Goal: Contribute content

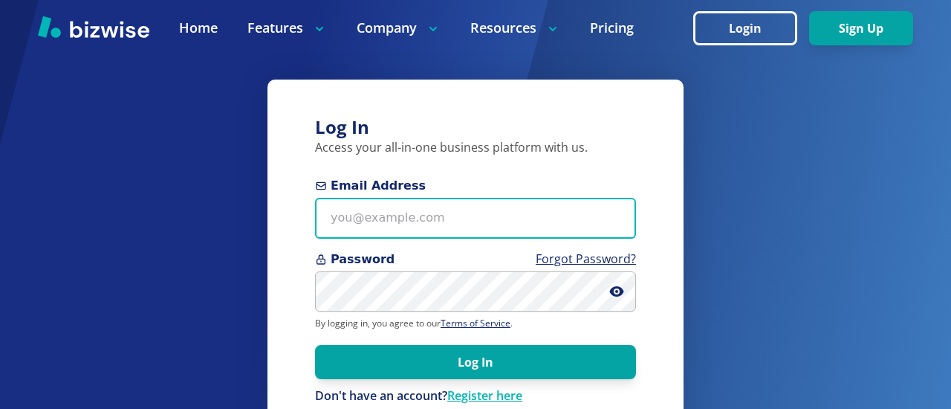
click at [332, 224] on input "Email Address" at bounding box center [475, 218] width 321 height 41
type input "[EMAIL_ADDRESS][PERSON_NAME][DOMAIN_NAME]"
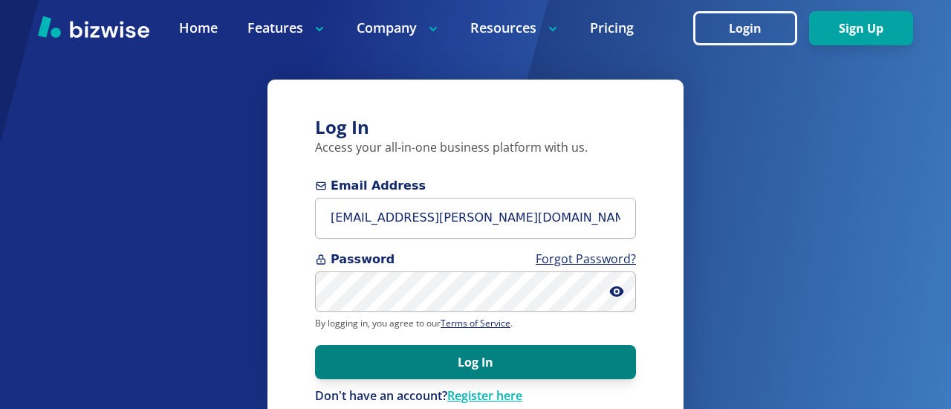
click at [476, 358] on button "Log In" at bounding box center [475, 362] width 321 height 34
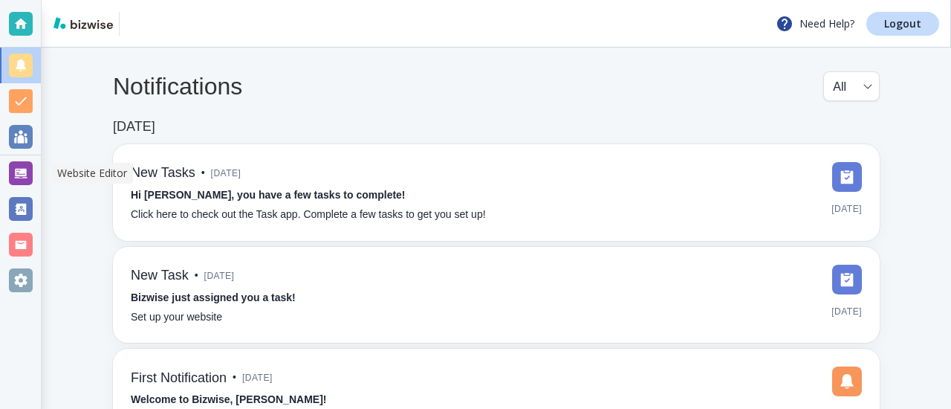
click at [22, 172] on div at bounding box center [21, 173] width 24 height 24
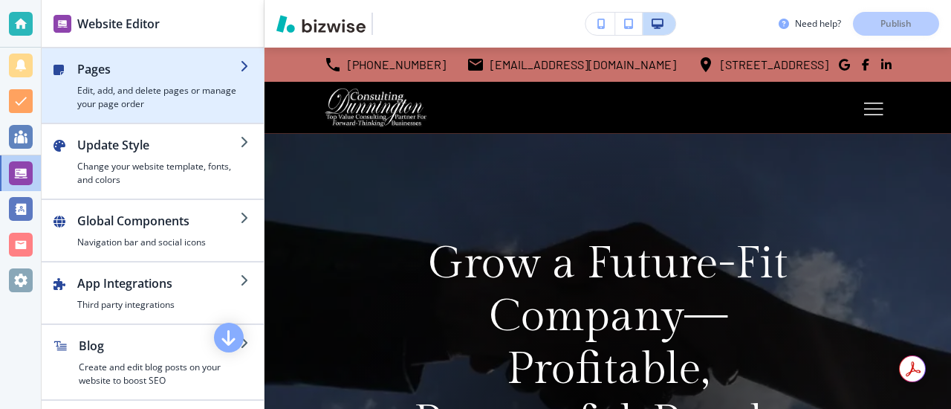
click at [99, 69] on h2 "Pages" at bounding box center [158, 69] width 163 height 18
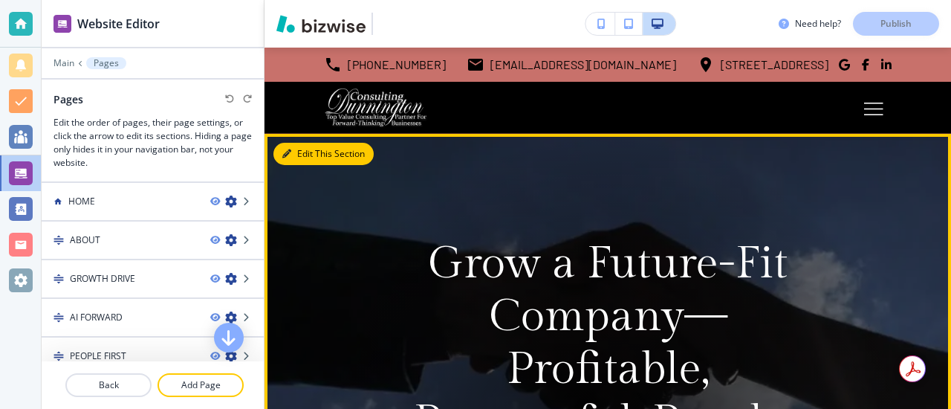
click at [306, 154] on button "Edit This Section" at bounding box center [324, 154] width 100 height 22
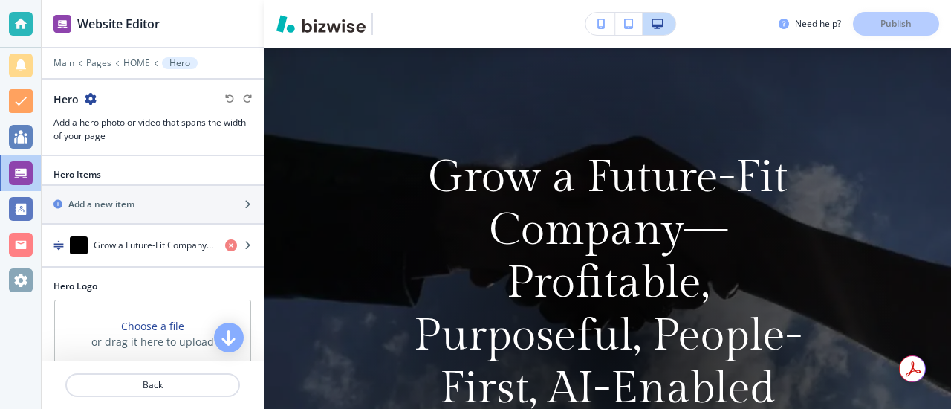
scroll to position [8, 0]
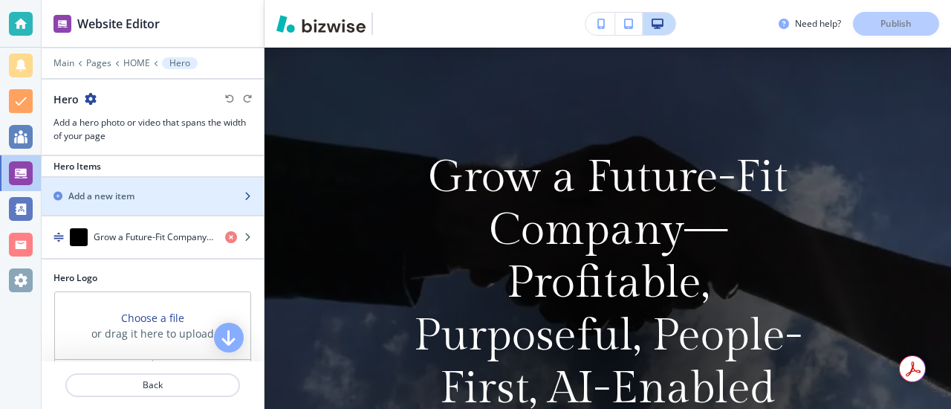
click at [193, 206] on div "button" at bounding box center [153, 209] width 222 height 12
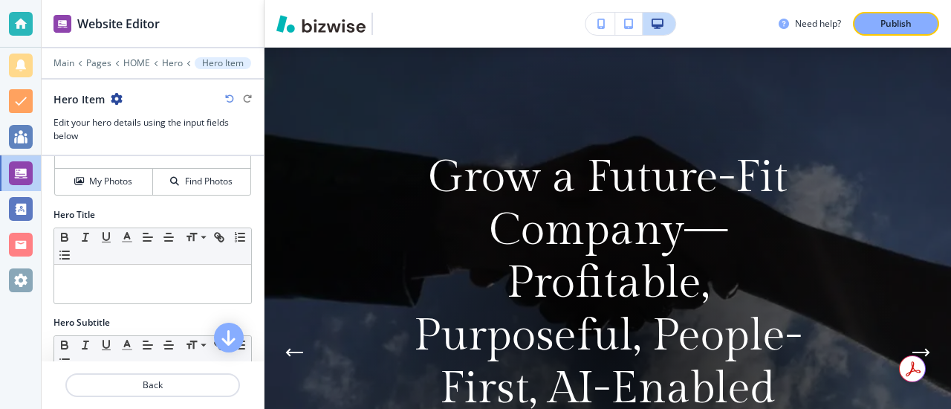
scroll to position [0, 0]
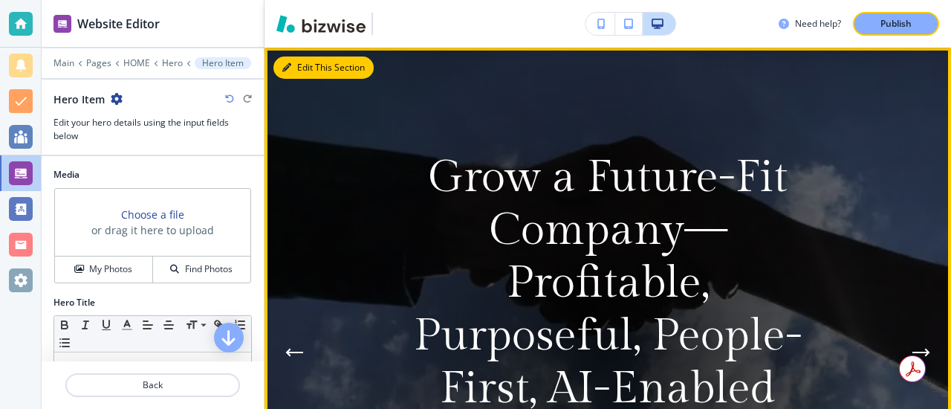
click at [295, 70] on button "Edit This Section" at bounding box center [324, 67] width 100 height 22
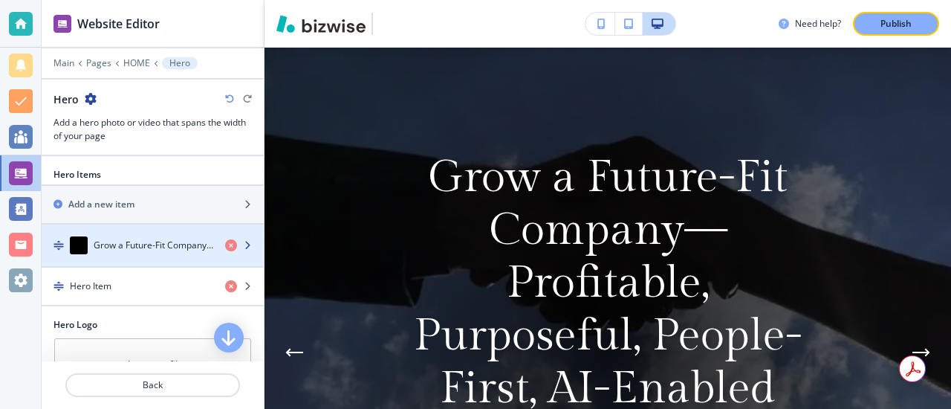
click at [209, 242] on h4 "Grow a Future-Fit Company—Profitable, Purposeful, People-First, AI-Enabled" at bounding box center [154, 245] width 120 height 13
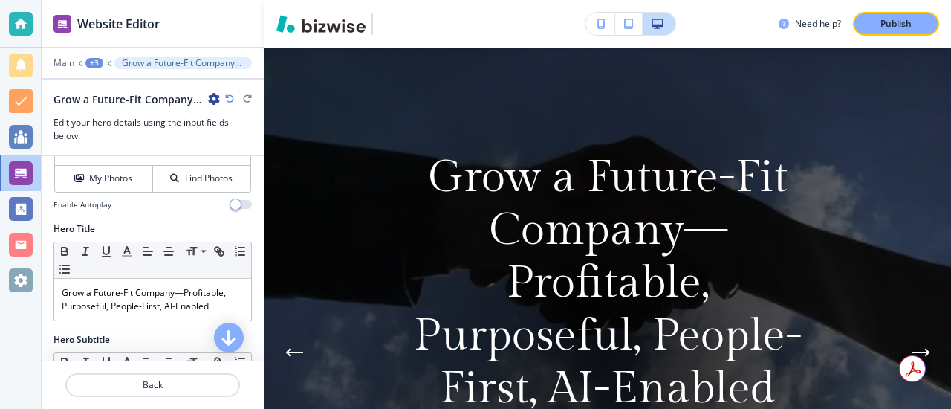
scroll to position [100, 0]
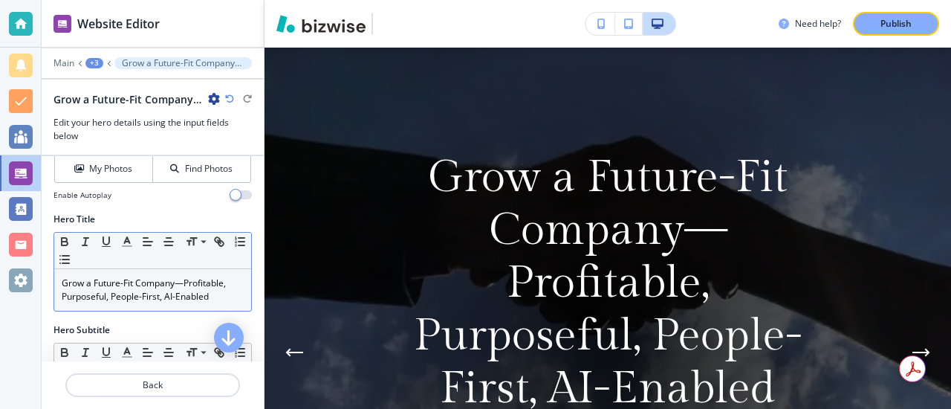
click at [213, 294] on p "Grow a Future-Fit Company—Profitable, Purposeful, People-First, AI-Enabled" at bounding box center [153, 290] width 182 height 27
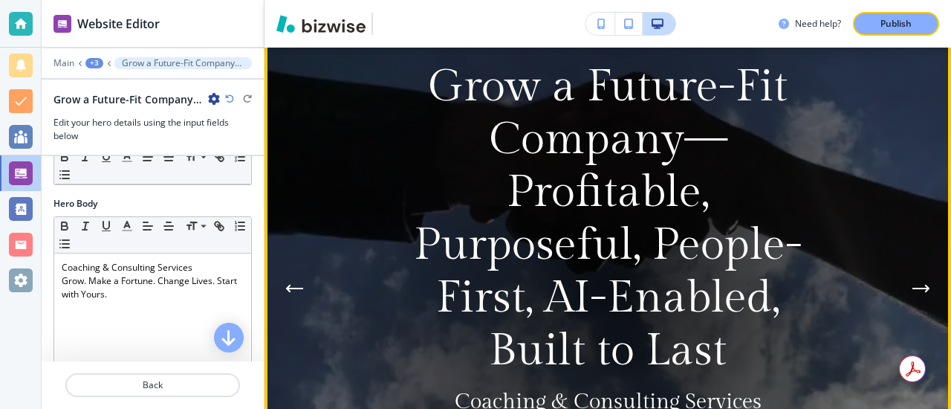
scroll to position [165, 0]
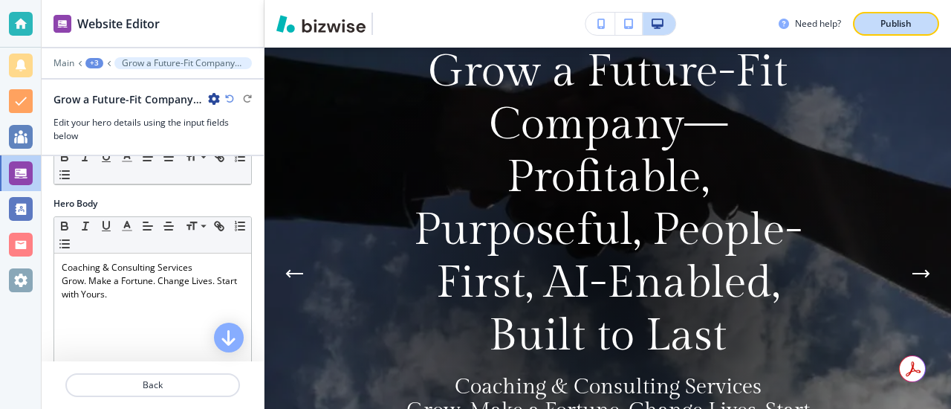
click at [889, 19] on p "Publish" at bounding box center [896, 23] width 31 height 13
